Goal: Navigation & Orientation: Find specific page/section

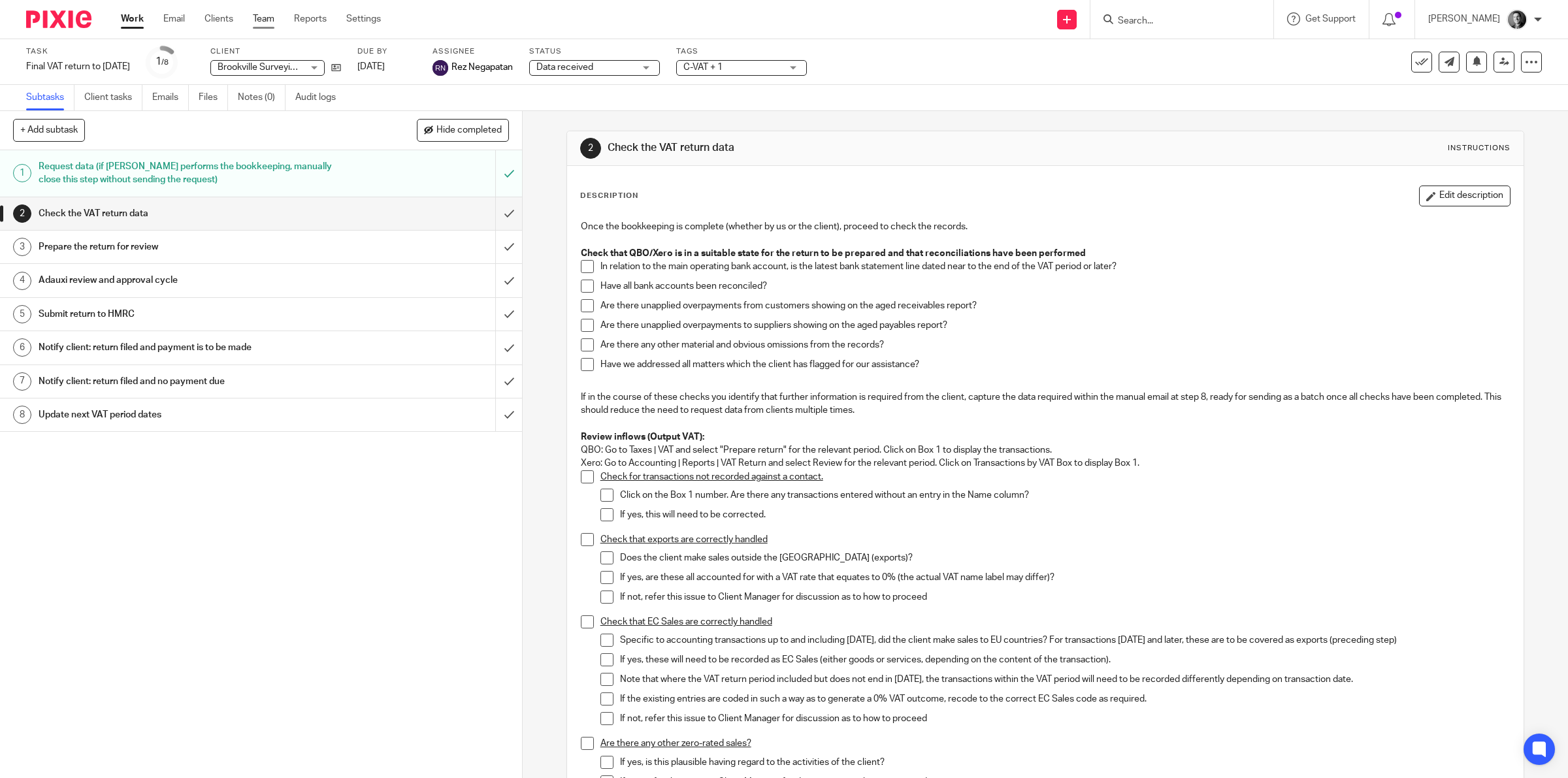
click at [269, 17] on link "Team" at bounding box center [264, 19] width 22 height 13
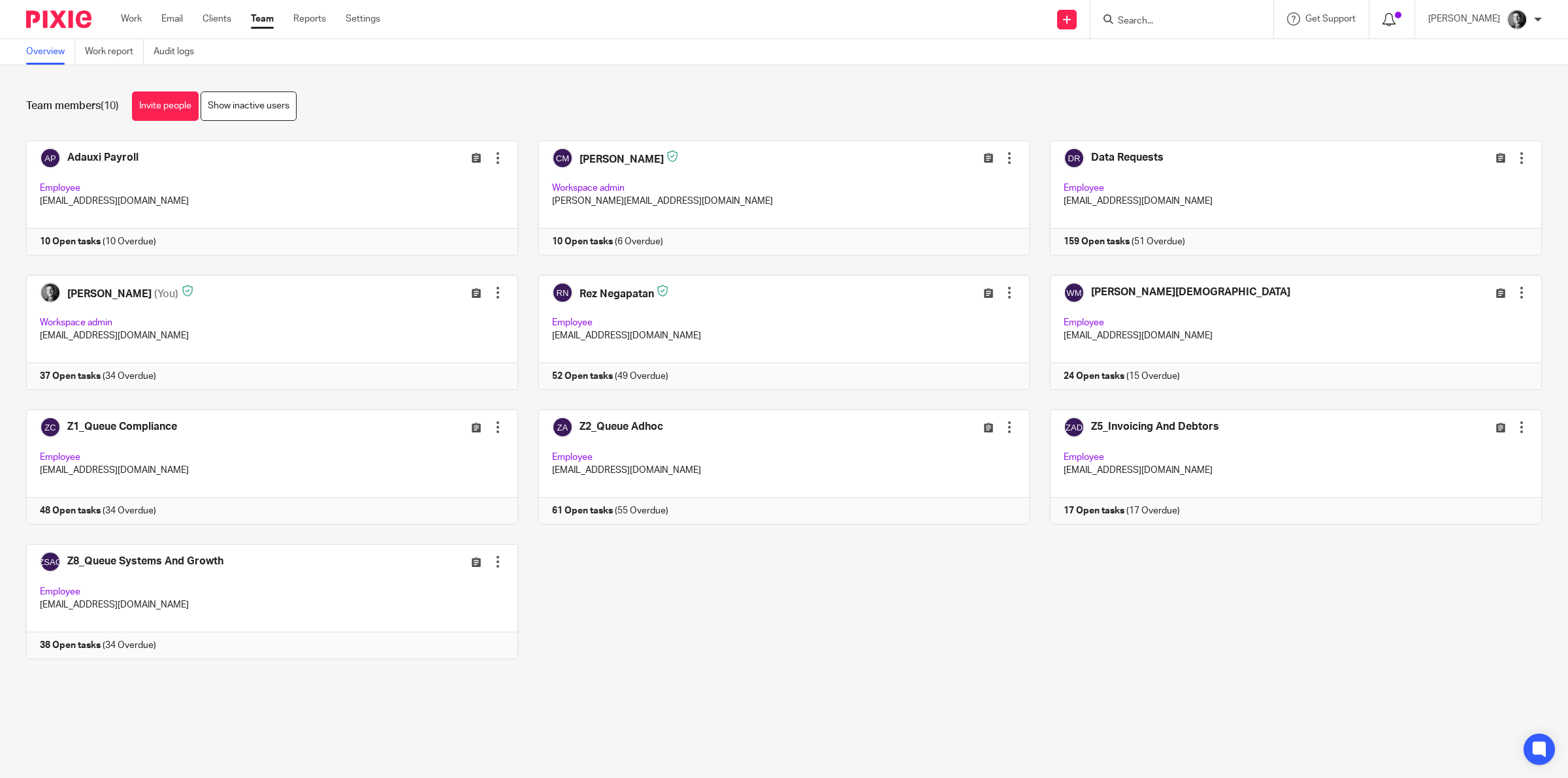
click at [1396, 27] on div at bounding box center [1391, 19] width 19 height 15
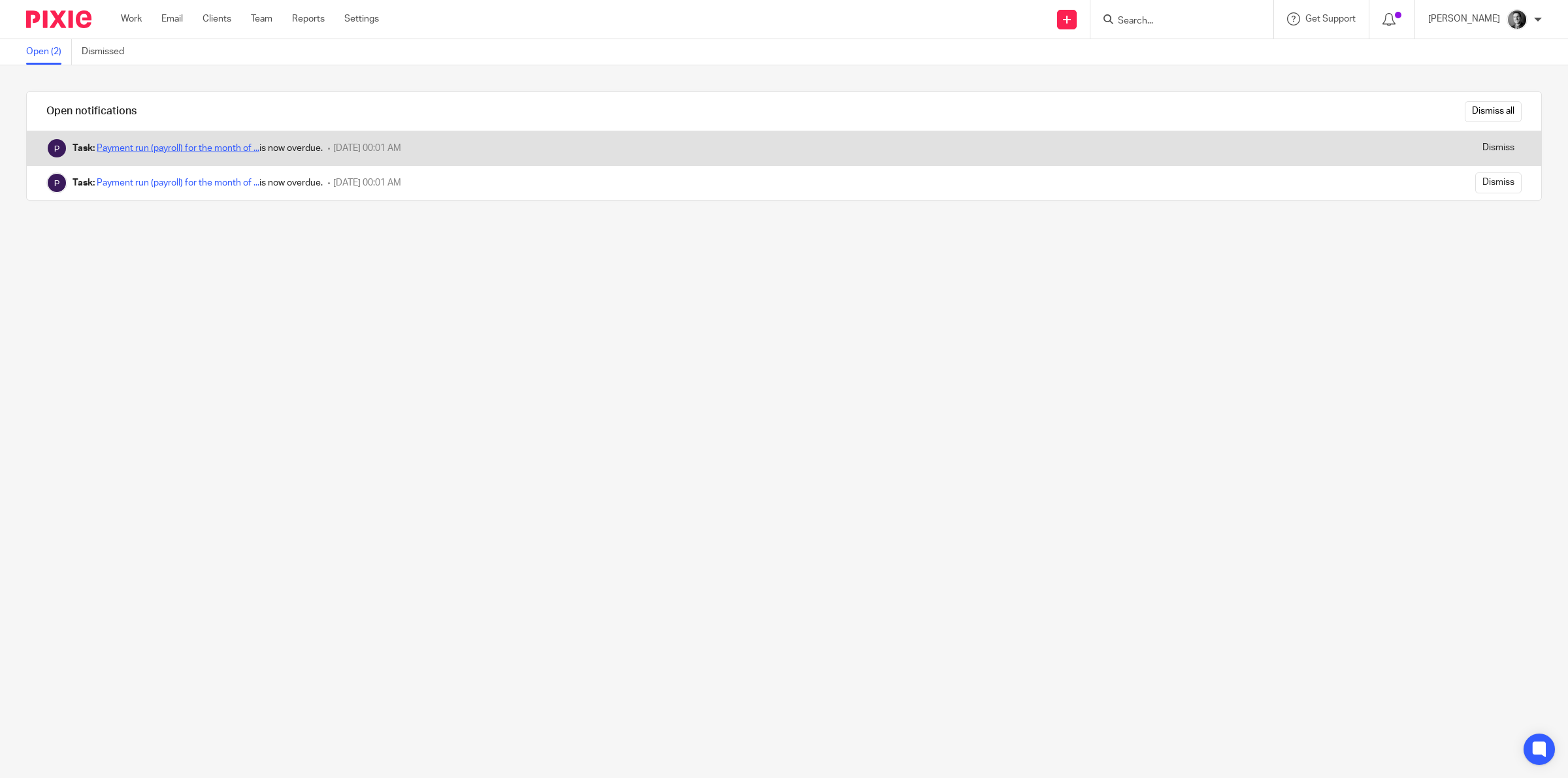
click at [191, 149] on link "Payment run (payroll) for the month of ..." at bounding box center [177, 148] width 162 height 9
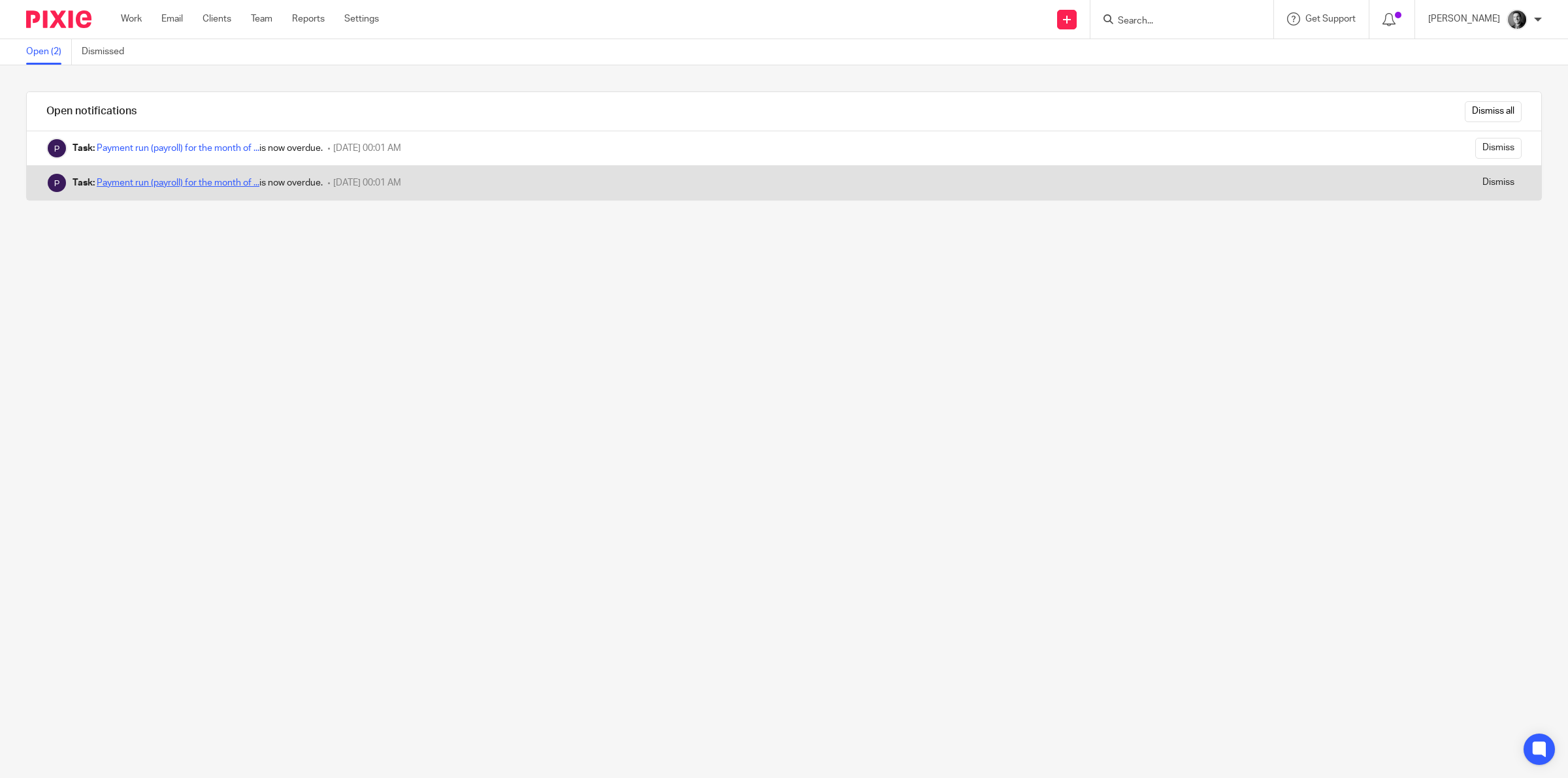
click at [207, 178] on link "Payment run (payroll) for the month of ..." at bounding box center [177, 182] width 162 height 9
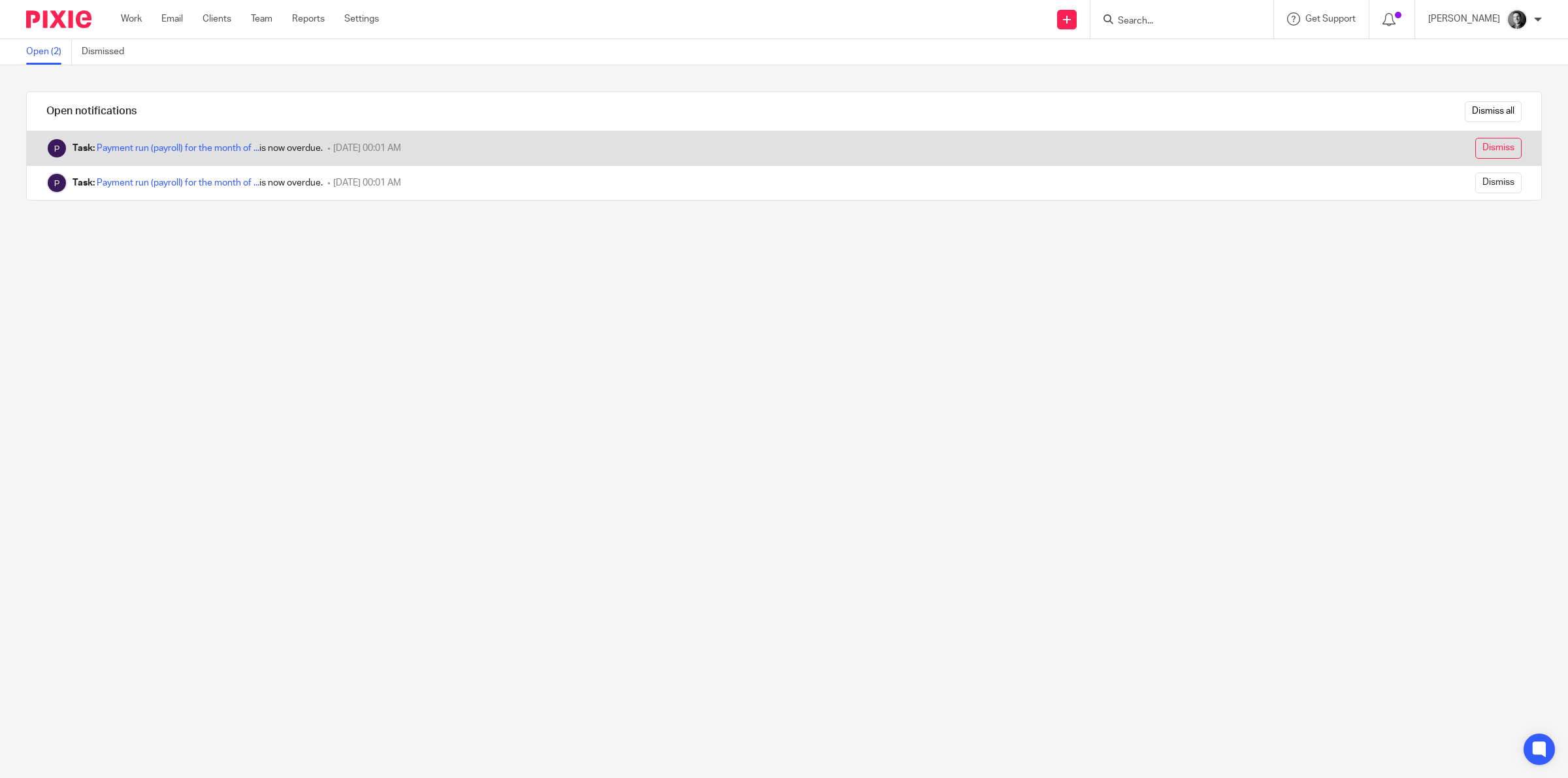
click at [1477, 153] on input "Dismiss" at bounding box center [1497, 148] width 46 height 21
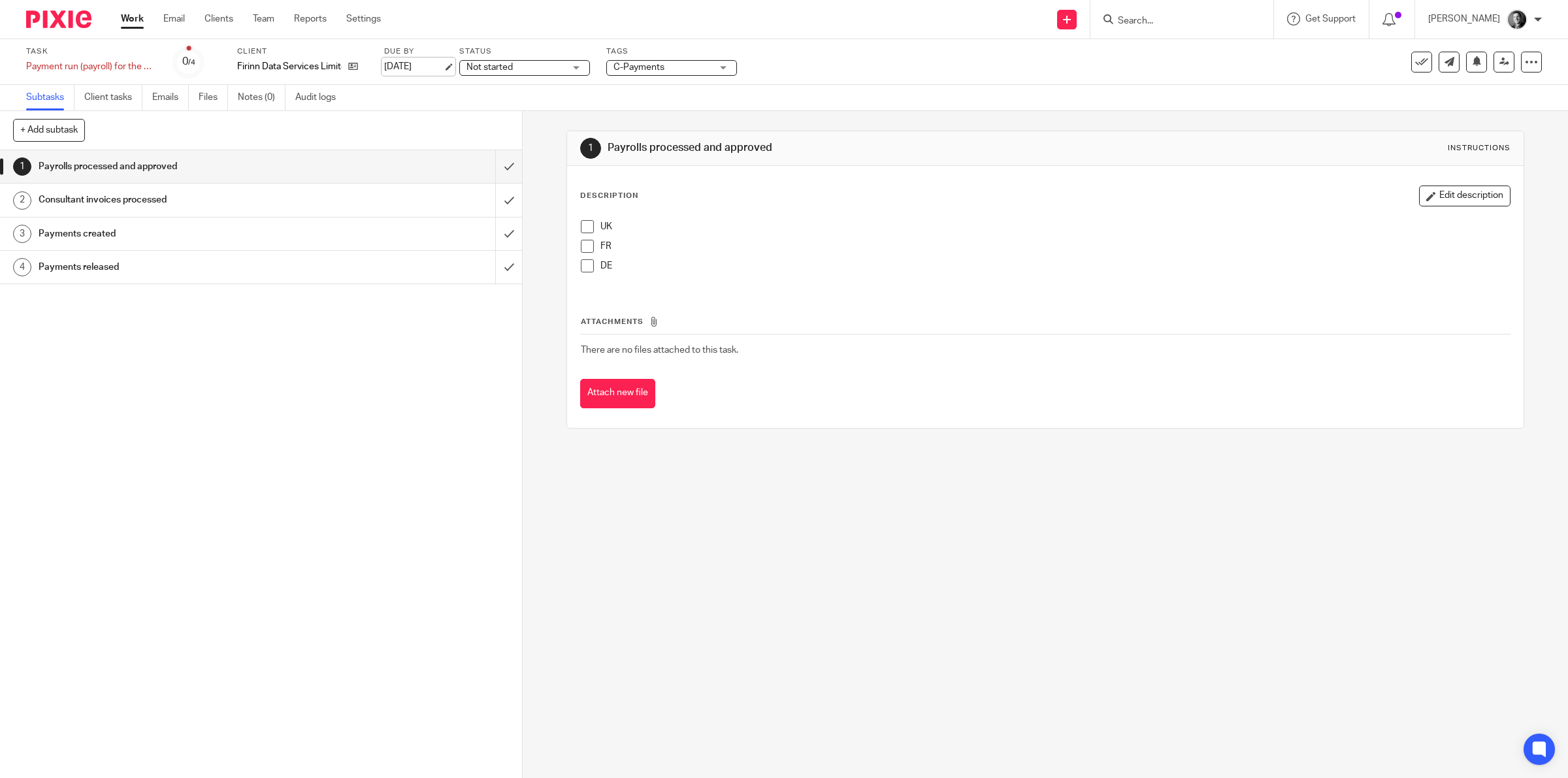
click at [428, 64] on link "26 Aug 2025" at bounding box center [413, 67] width 59 height 14
click at [422, 69] on link "26 Aug 2025" at bounding box center [422, 67] width 59 height 14
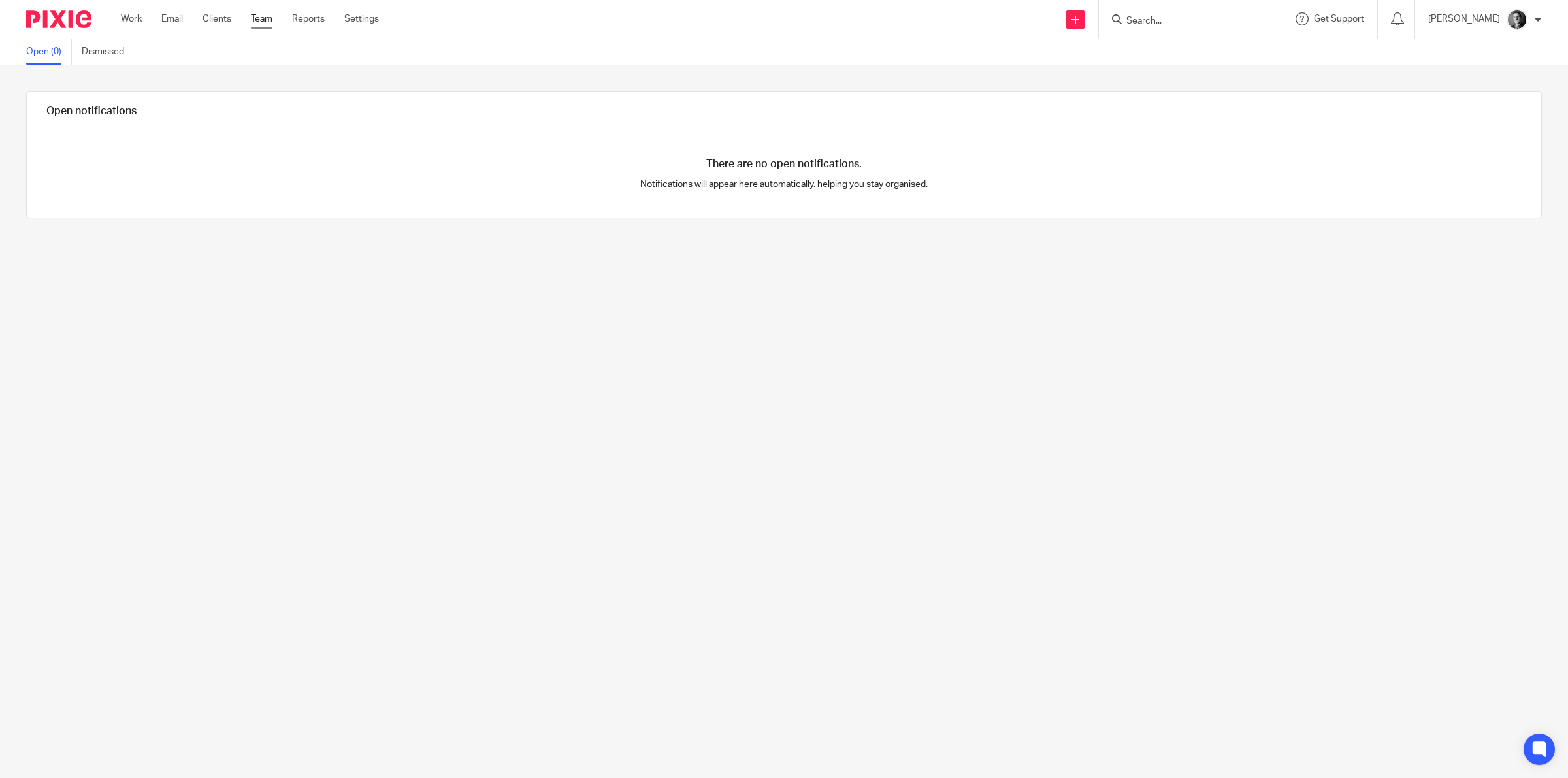
click at [257, 13] on link "Team" at bounding box center [262, 19] width 22 height 13
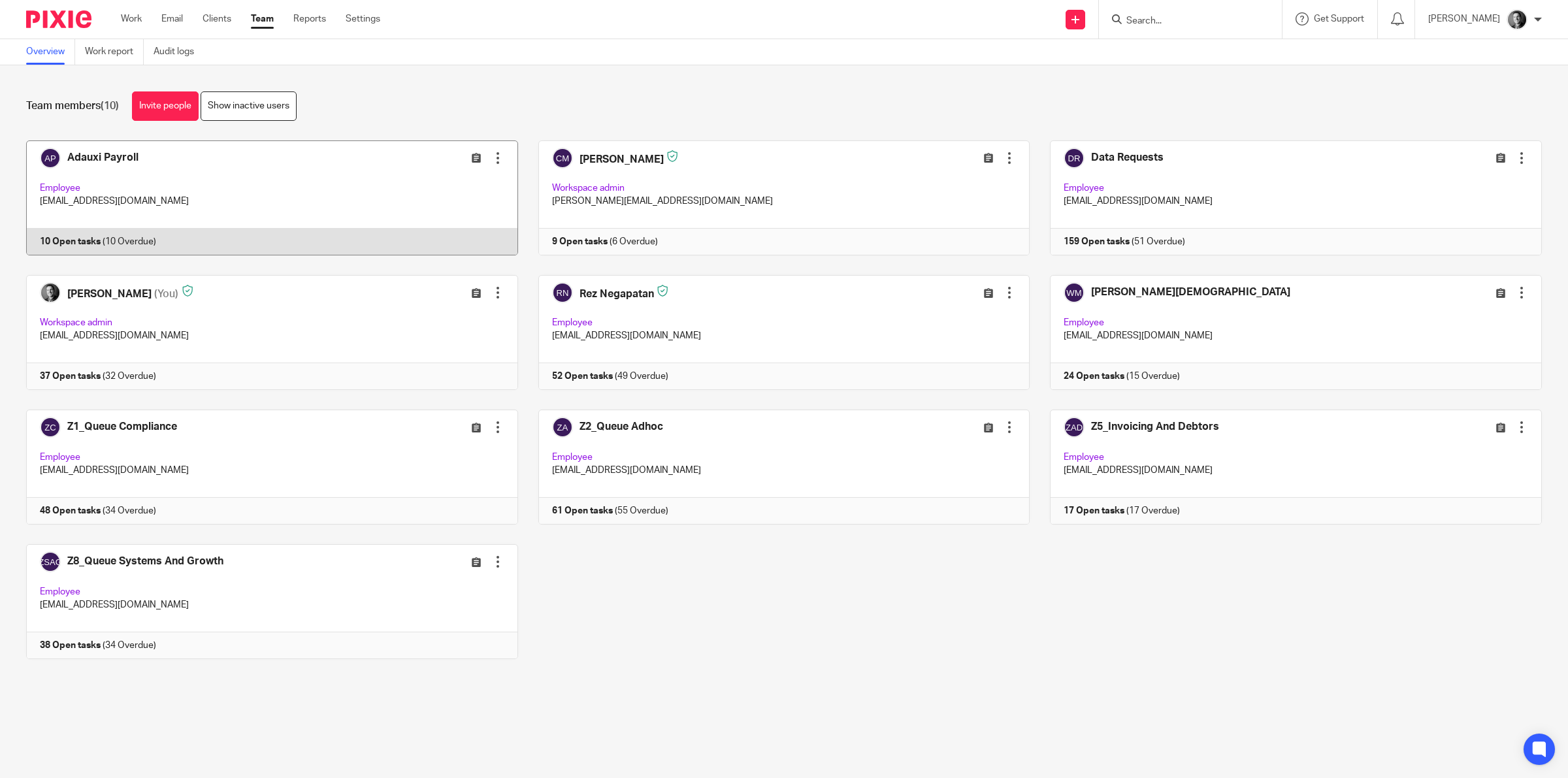
click at [121, 164] on link at bounding box center [262, 198] width 512 height 115
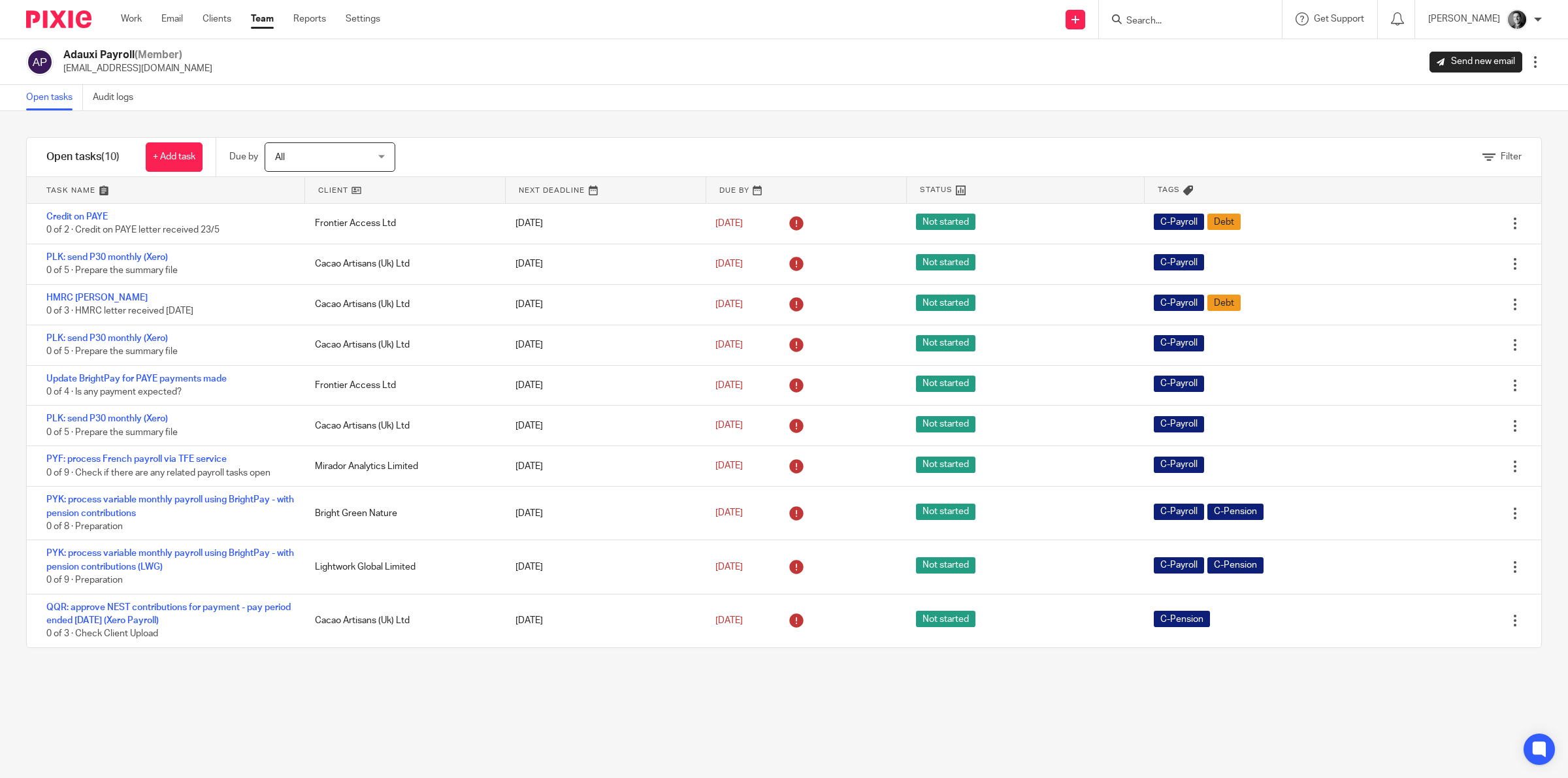
click at [337, 191] on link at bounding box center [405, 190] width 200 height 27
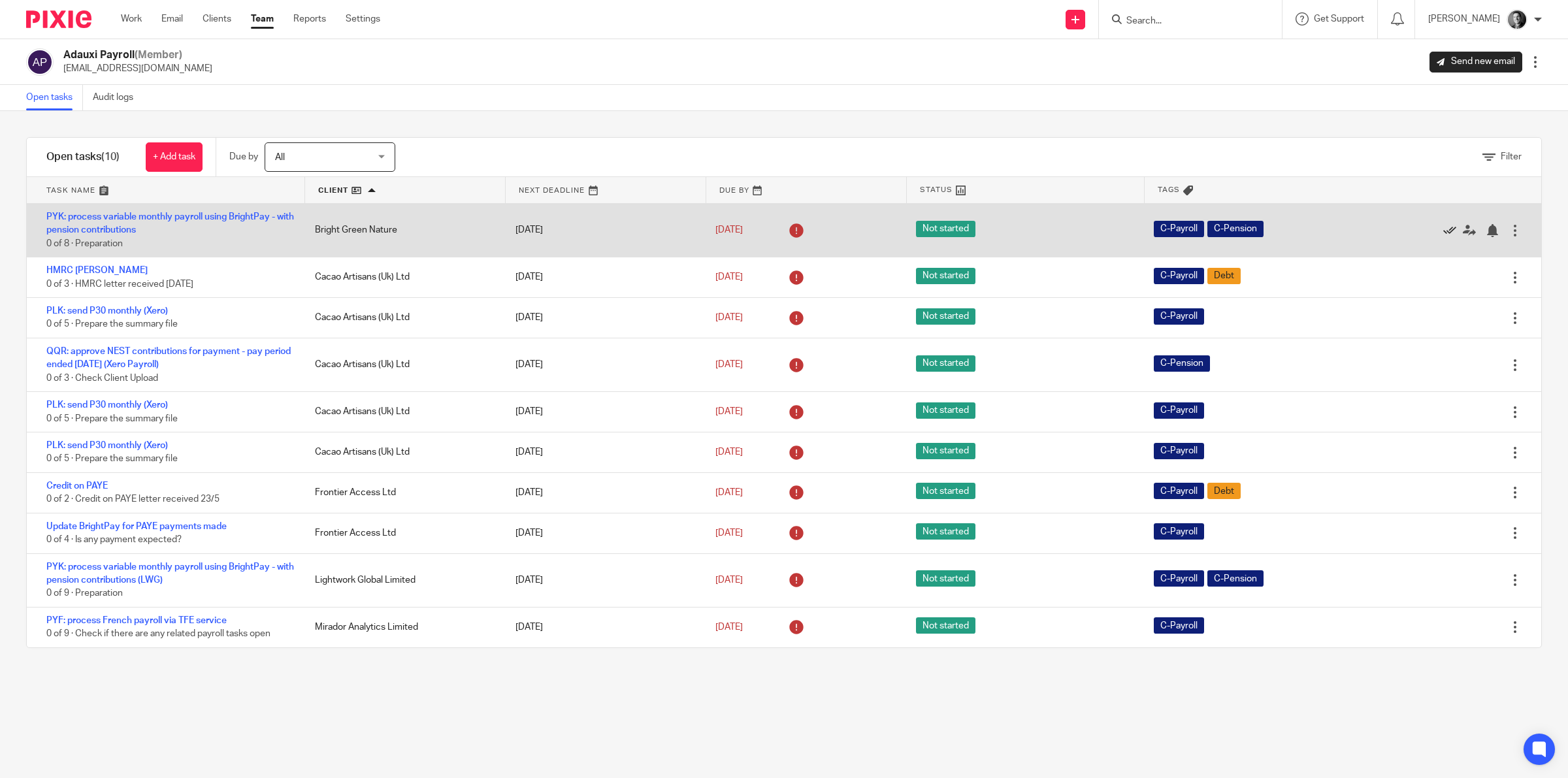
click at [1443, 230] on icon at bounding box center [1449, 230] width 13 height 13
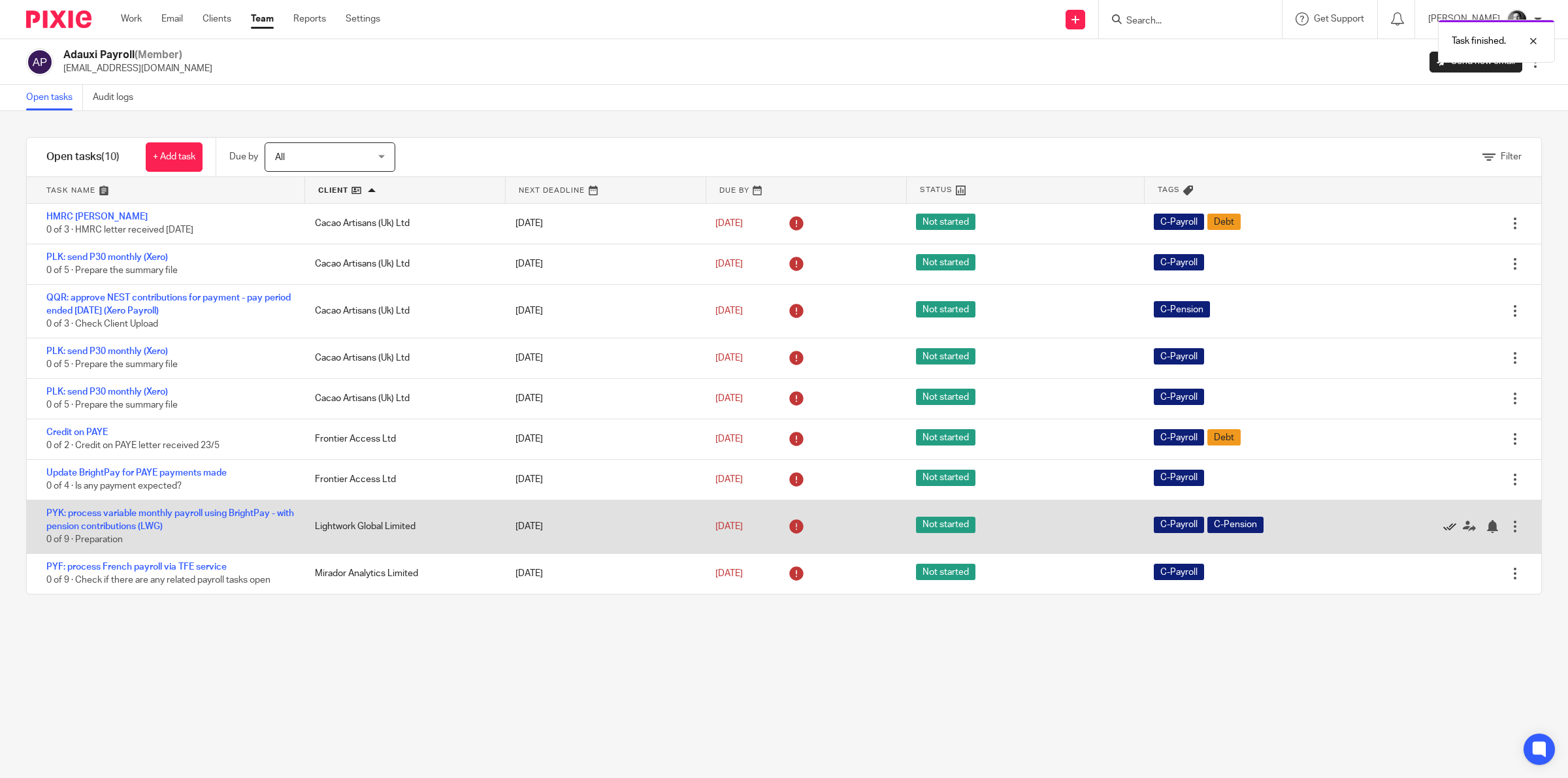
click at [1443, 524] on icon at bounding box center [1449, 526] width 13 height 13
